Goal: Information Seeking & Learning: Learn about a topic

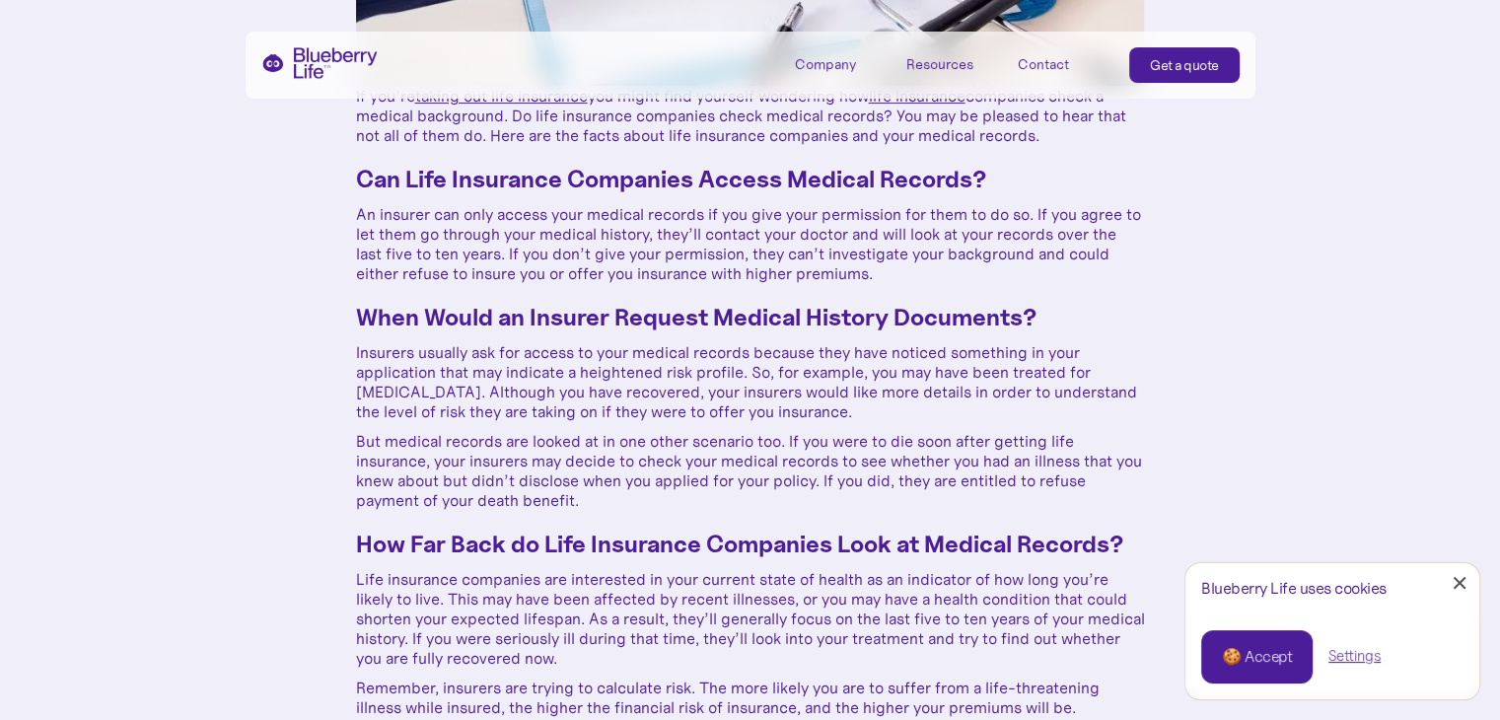
scroll to position [627, 0]
click at [1464, 584] on link "Close Cookie Popup" at bounding box center [1459, 582] width 39 height 39
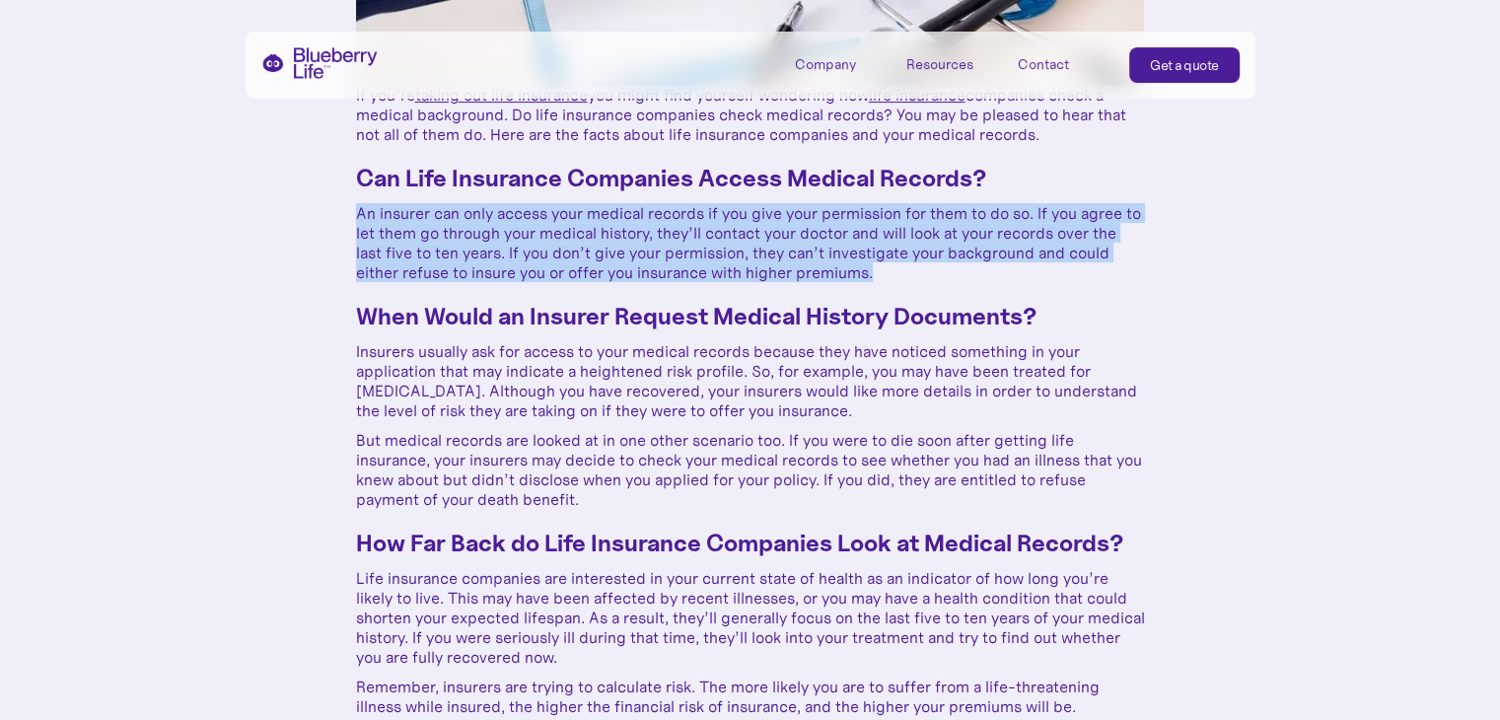
drag, startPoint x: 884, startPoint y: 277, endPoint x: 330, endPoint y: 218, distance: 556.5
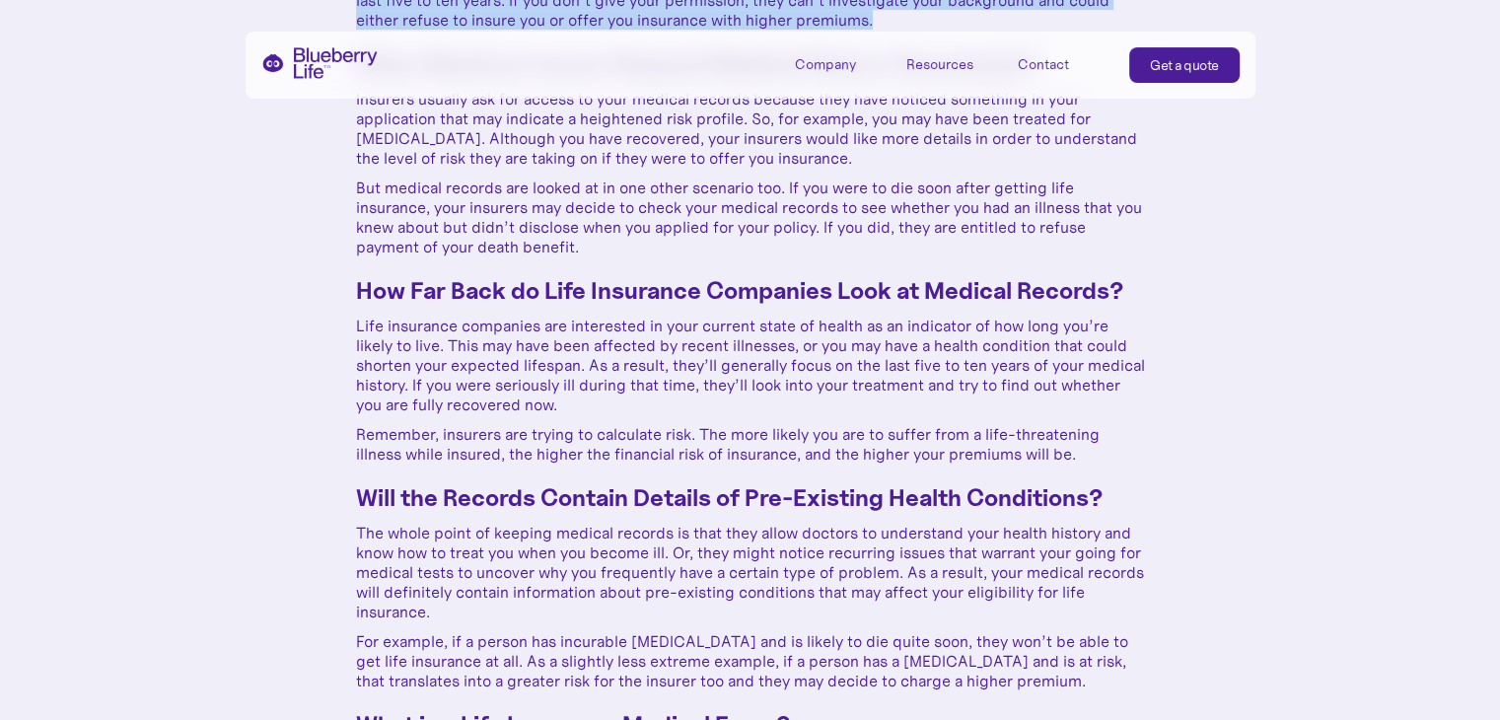
scroll to position [882, 0]
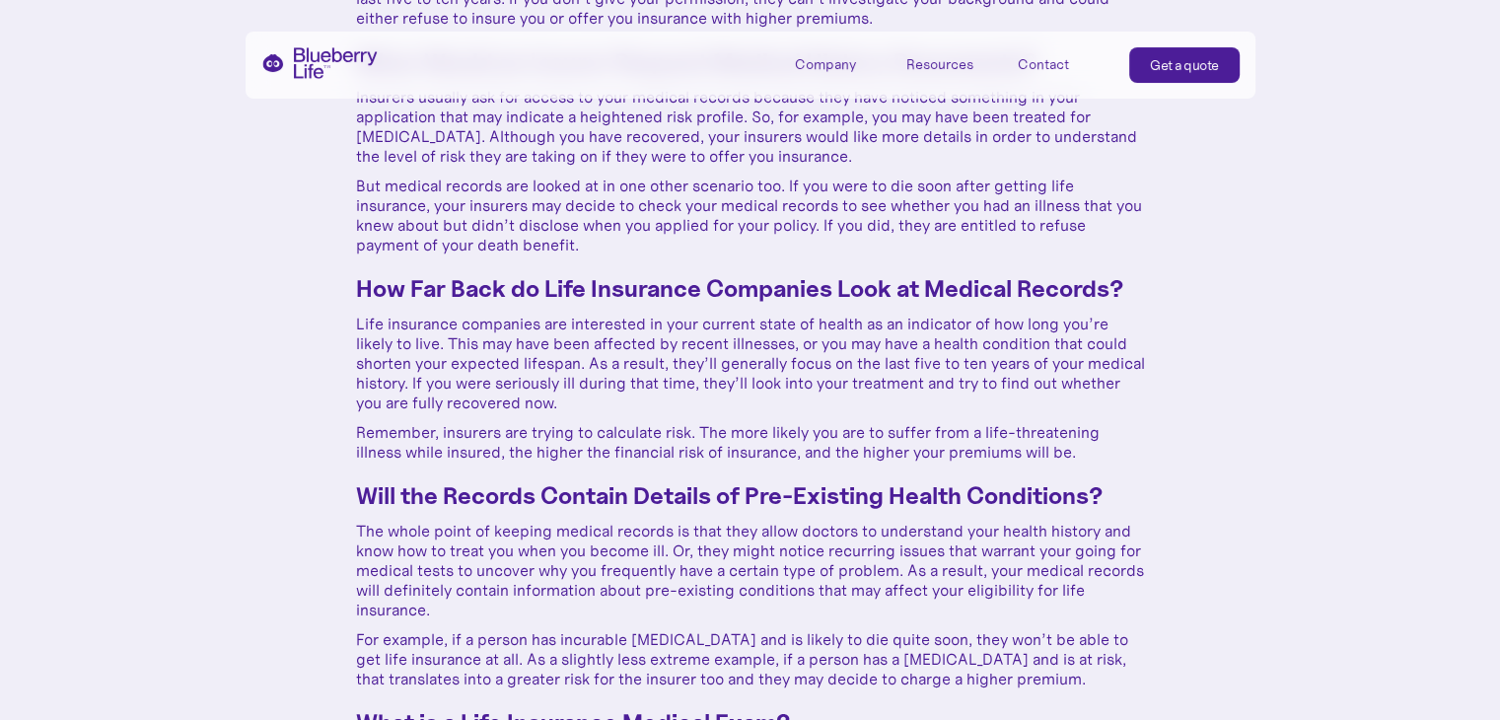
click at [96, 272] on div "How Do Life Insurance Companies Check Medical Backgrounds? [DATE] If you’re tak…" at bounding box center [750, 544] width 1500 height 2852
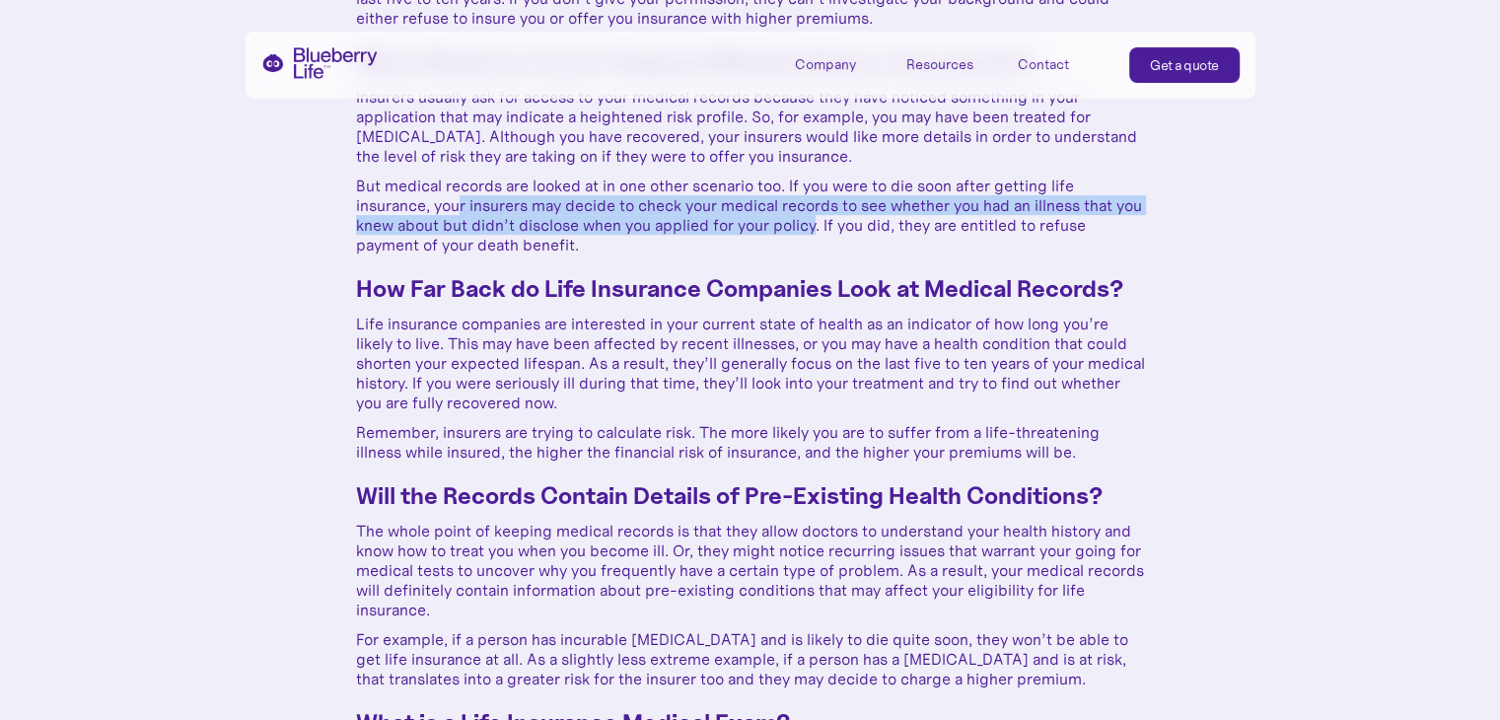
drag, startPoint x: 845, startPoint y: 230, endPoint x: 462, endPoint y: 211, distance: 384.2
click at [462, 211] on p "But medical records are looked at in one other scenario too. If you were to die…" at bounding box center [750, 215] width 789 height 79
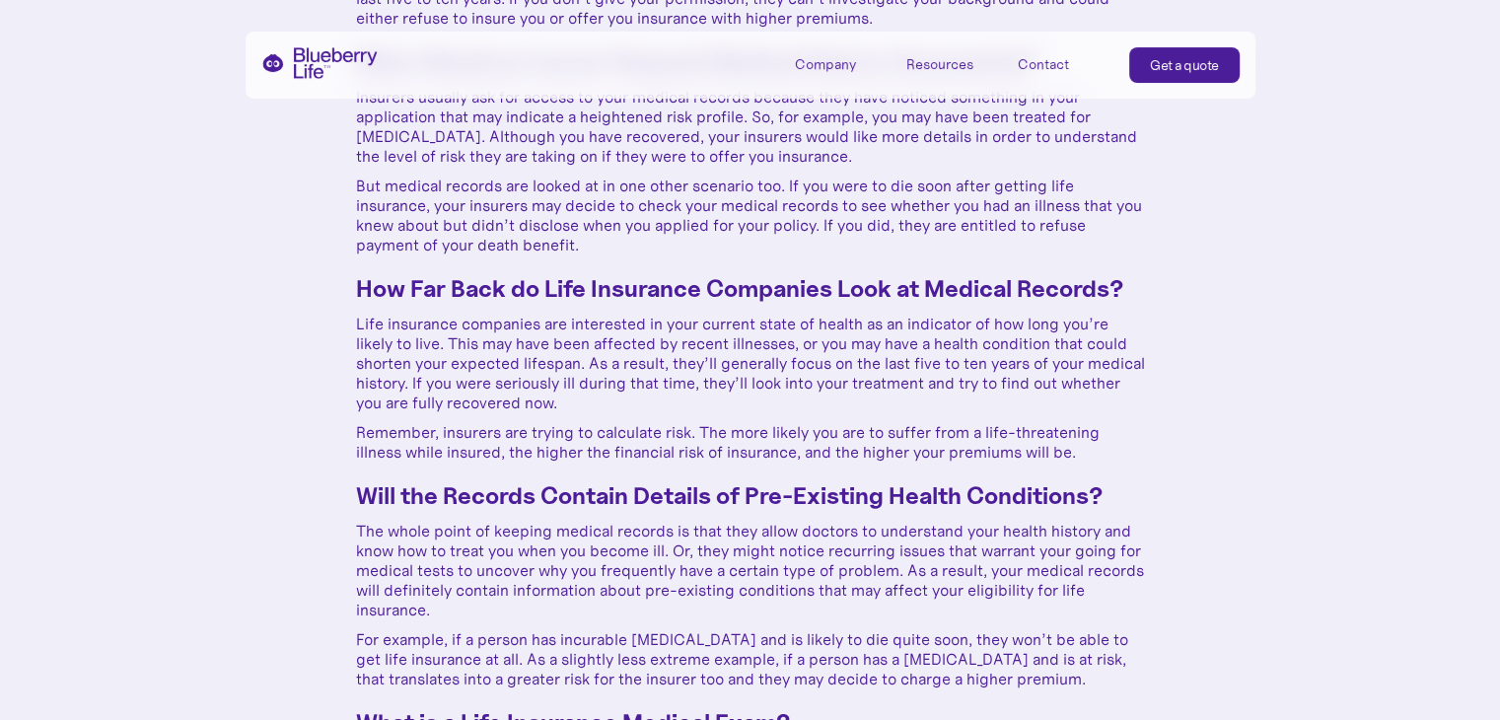
click at [176, 270] on div "How Do Life Insurance Companies Check Medical Backgrounds? [DATE] If you’re tak…" at bounding box center [750, 544] width 1500 height 2852
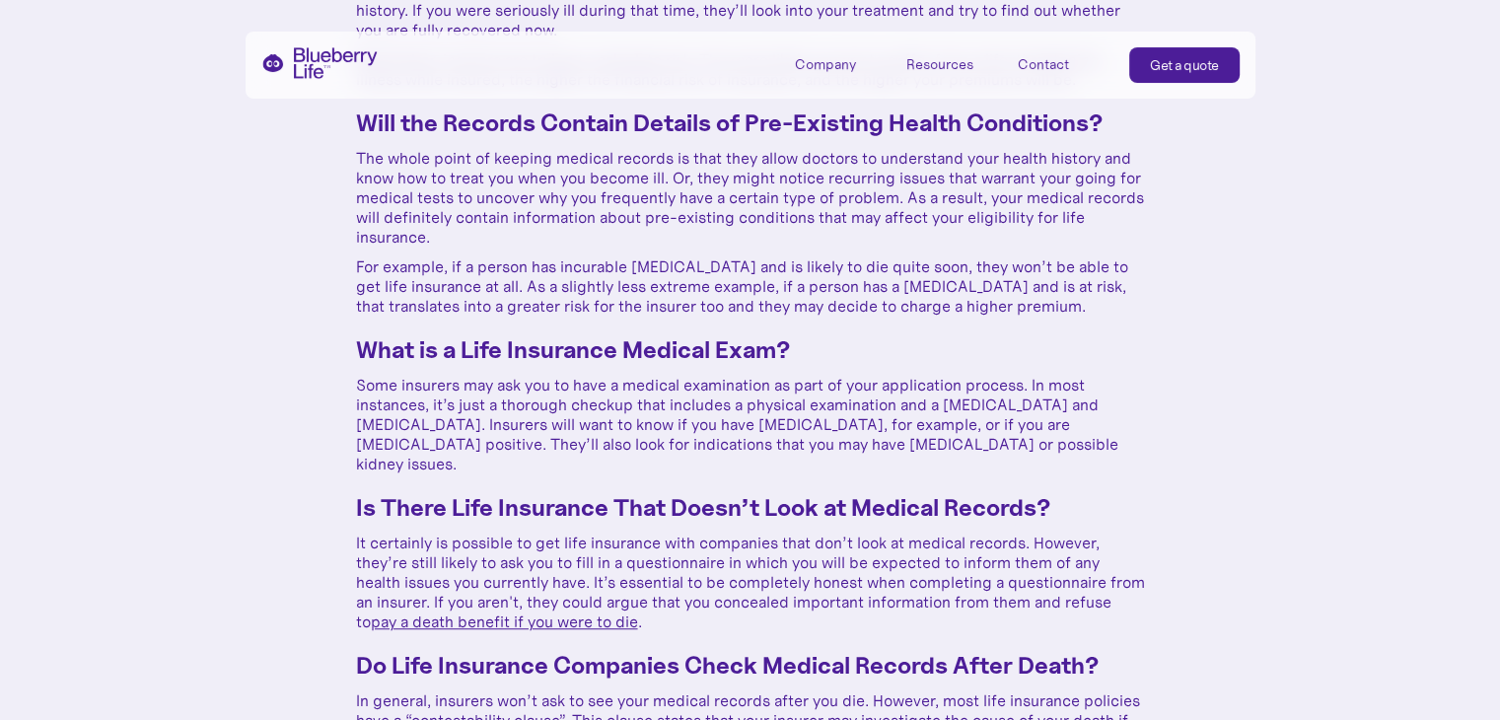
scroll to position [1257, 0]
click at [201, 222] on div "How Do Life Insurance Companies Check Medical Backgrounds? [DATE] If you’re tak…" at bounding box center [750, 169] width 1500 height 2852
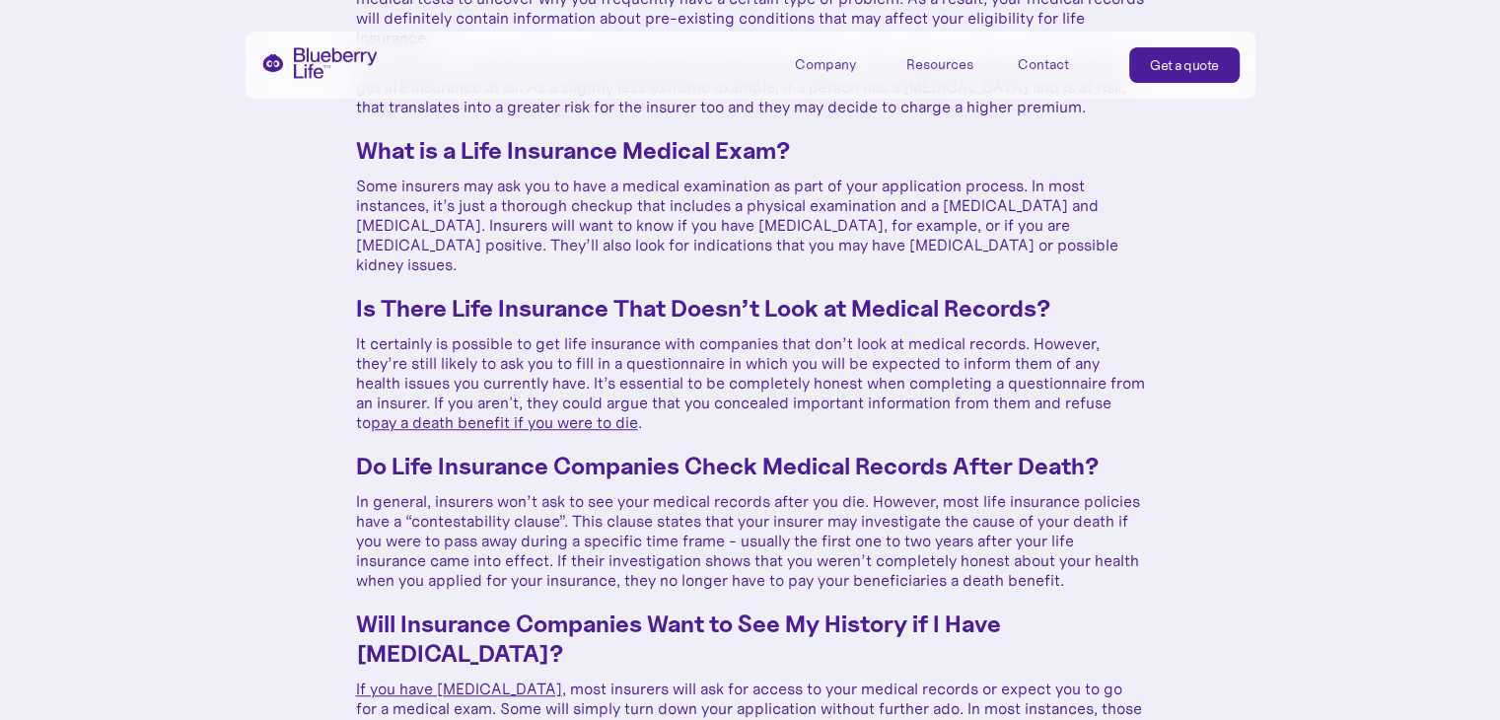
scroll to position [1462, 0]
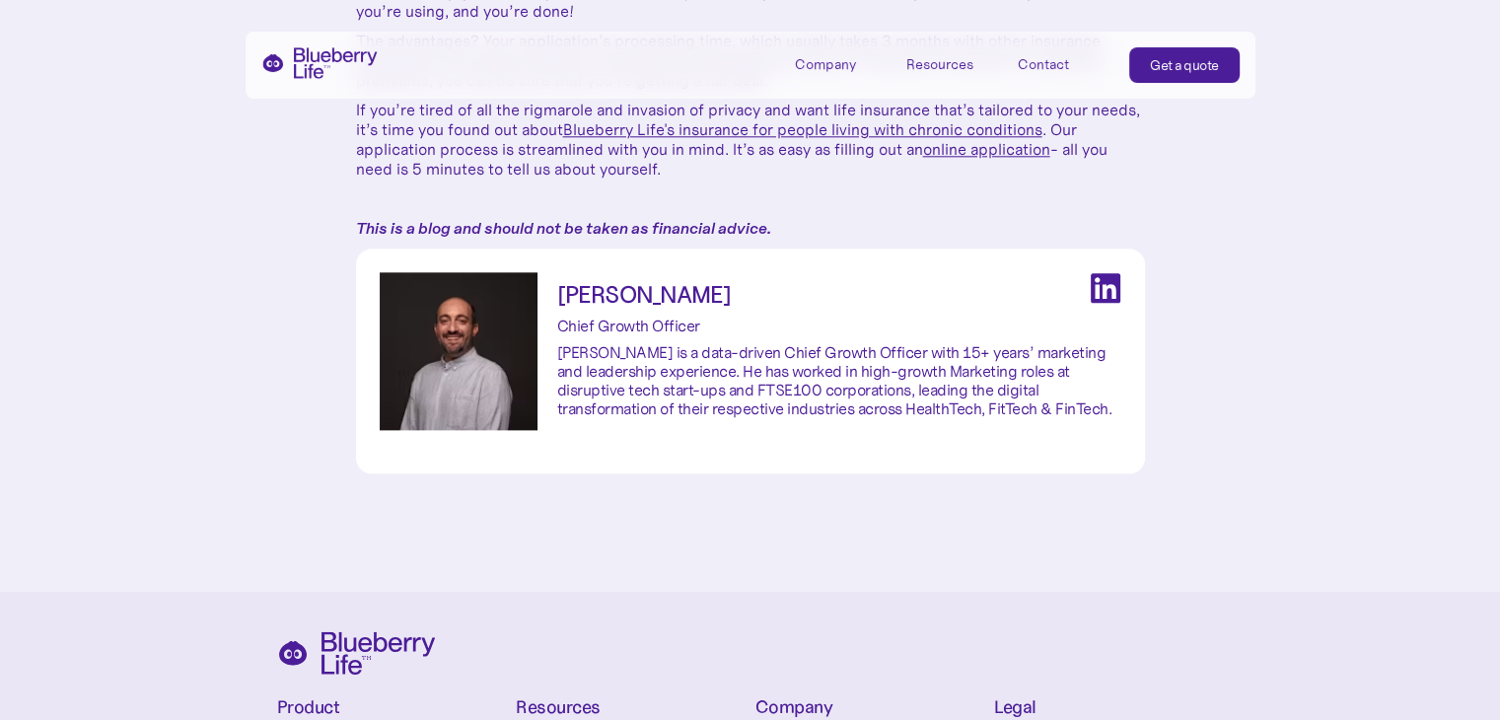
scroll to position [2261, 0]
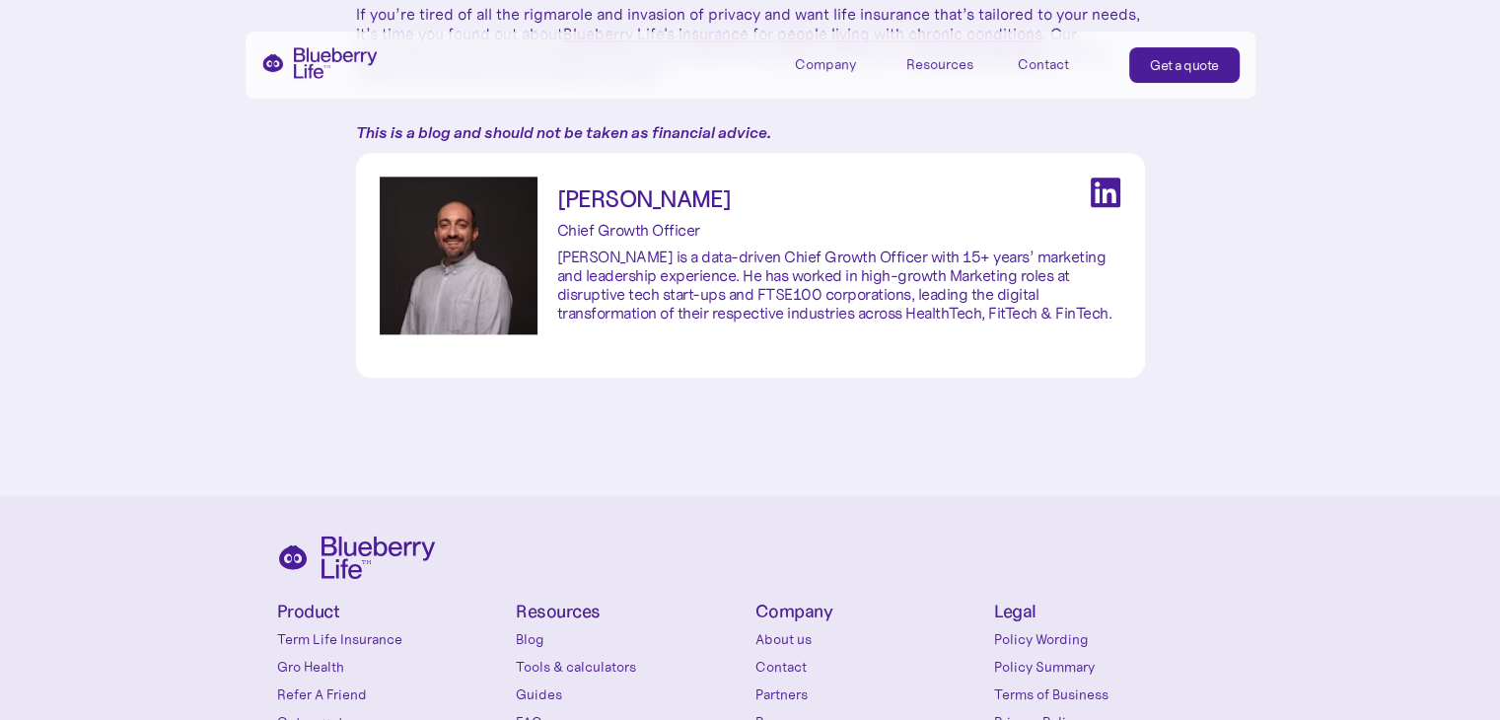
scroll to position [2356, 0]
click at [1085, 177] on div "[PERSON_NAME] Chief Growth Officer [PERSON_NAME] is a data-driven Chief Growth …" at bounding box center [839, 256] width 564 height 158
click at [1102, 177] on img at bounding box center [1106, 193] width 32 height 32
